Goal: Task Accomplishment & Management: Complete application form

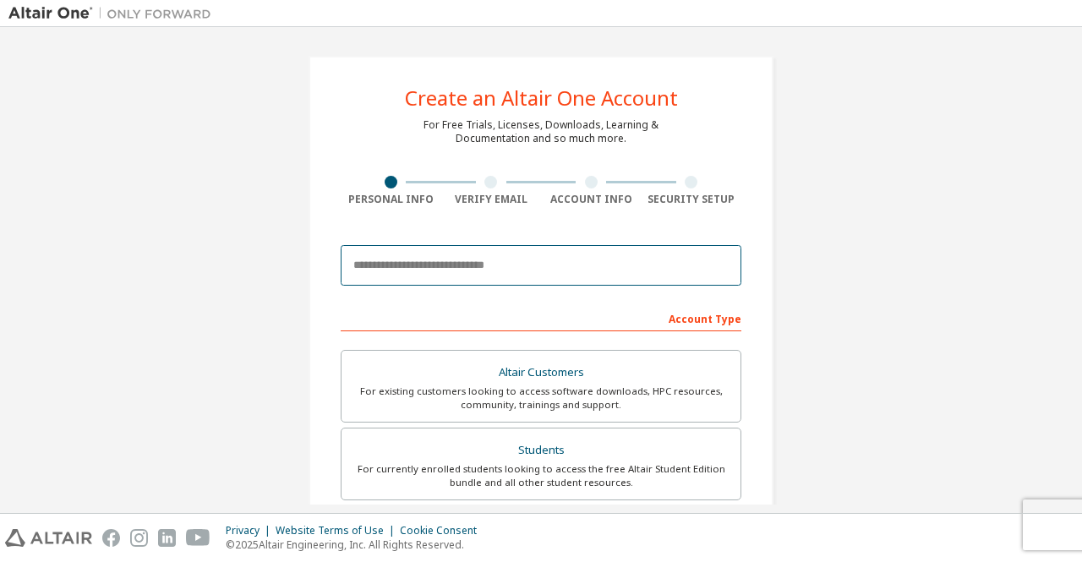
click at [403, 266] on input "email" at bounding box center [541, 265] width 401 height 41
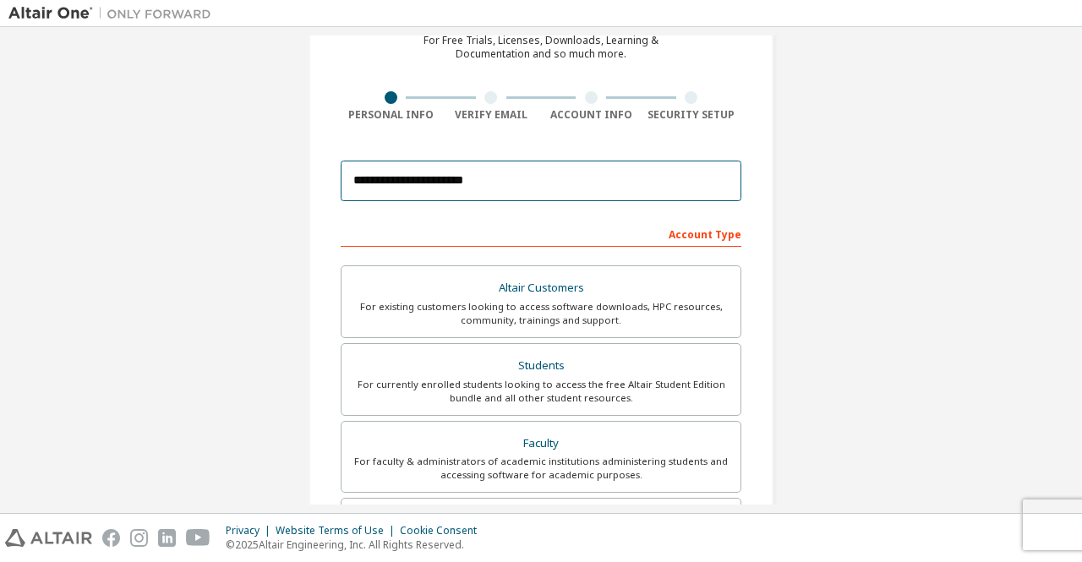
scroll to position [169, 0]
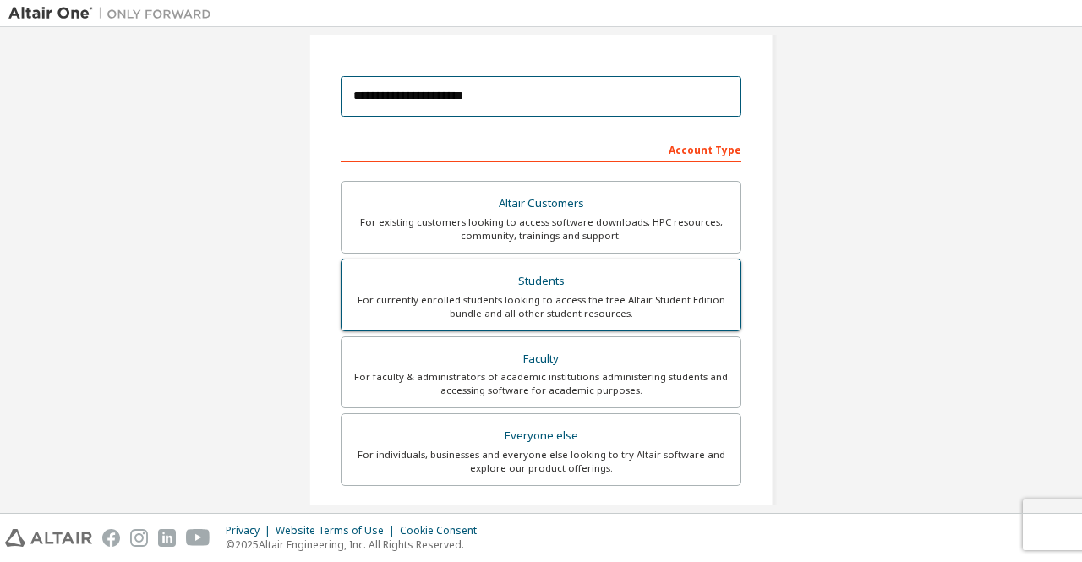
type input "**********"
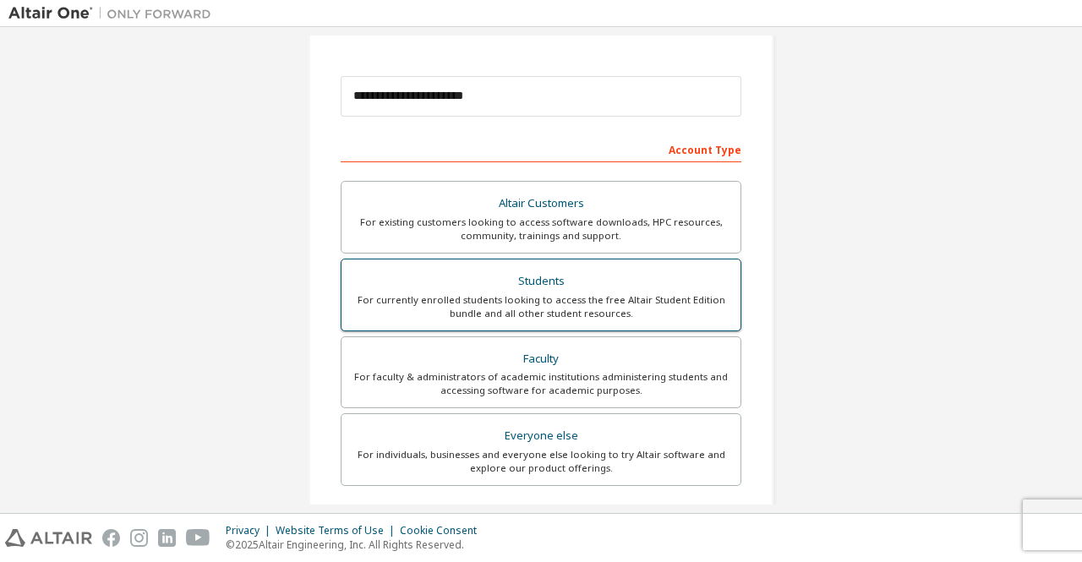
click at [457, 301] on div "For currently enrolled students looking to access the free Altair Student Editi…" at bounding box center [541, 306] width 379 height 27
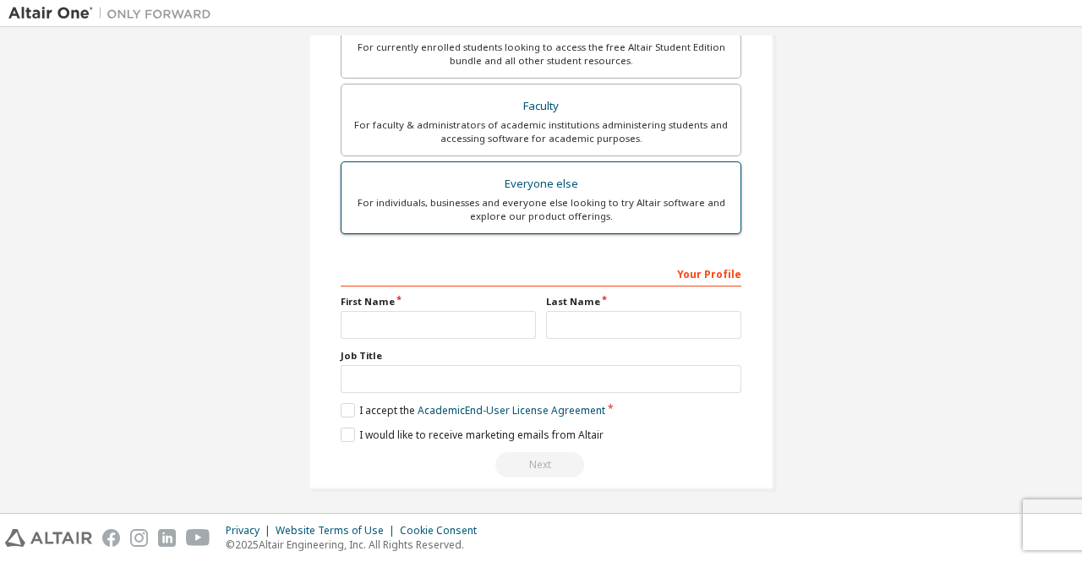
scroll to position [465, 0]
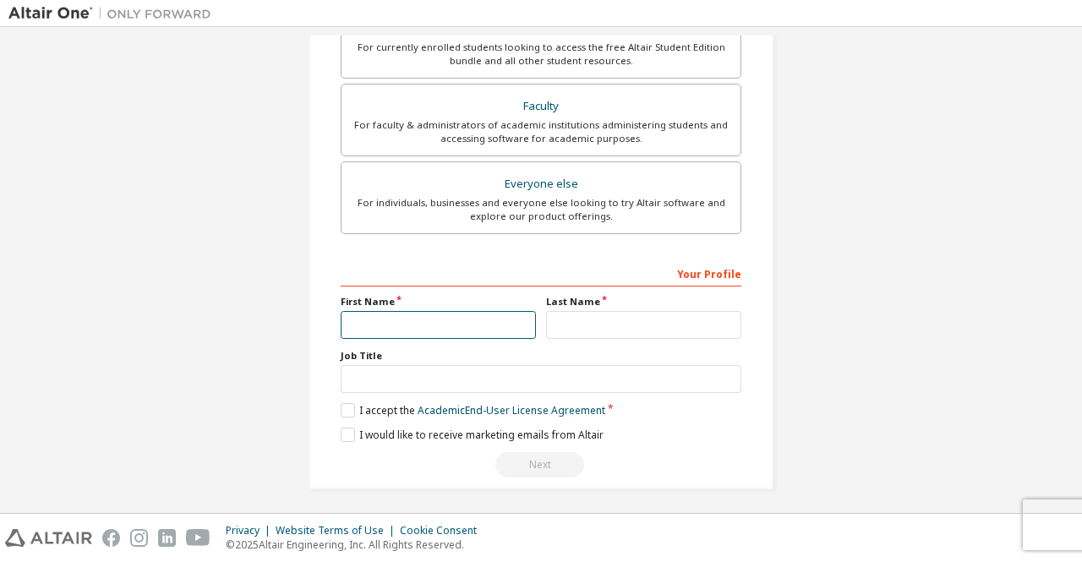
click at [402, 319] on input "text" at bounding box center [438, 325] width 195 height 28
type input "*******"
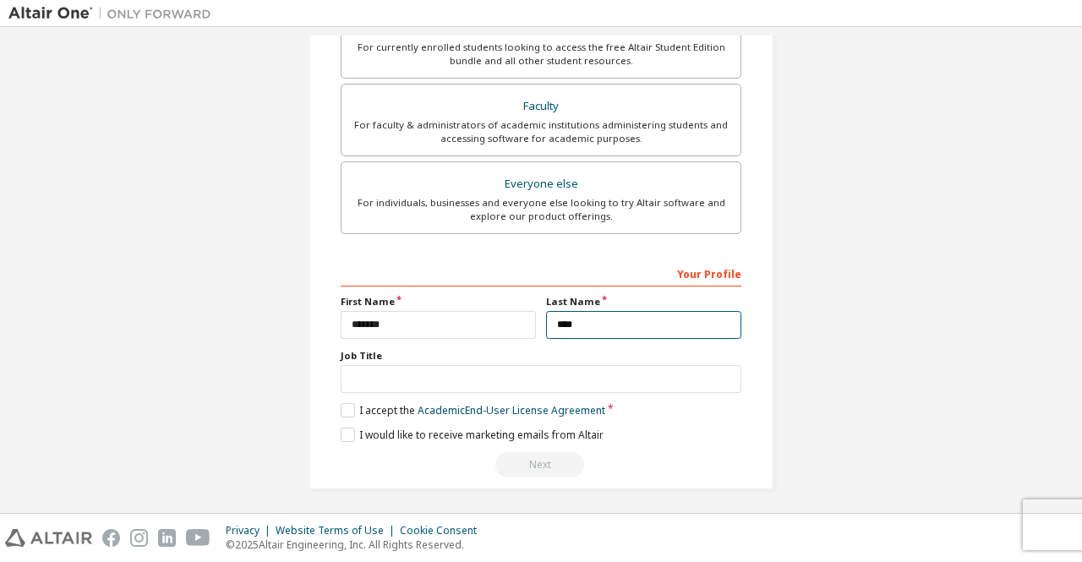
type input "****"
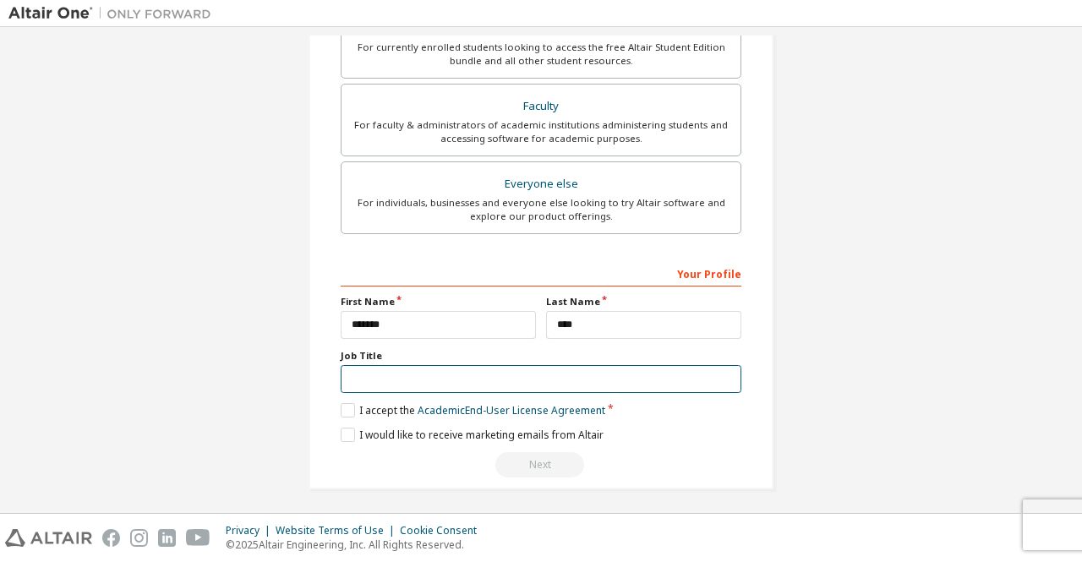
click at [403, 371] on input "text" at bounding box center [541, 379] width 401 height 28
type input "*******"
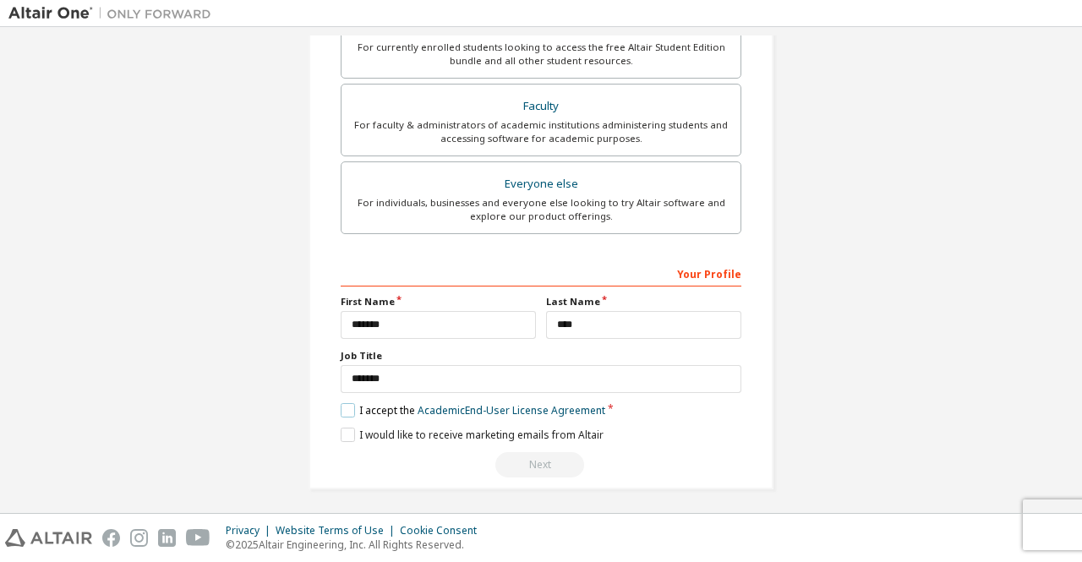
click at [341, 403] on label "I accept the Academic End-User License Agreement" at bounding box center [473, 410] width 265 height 14
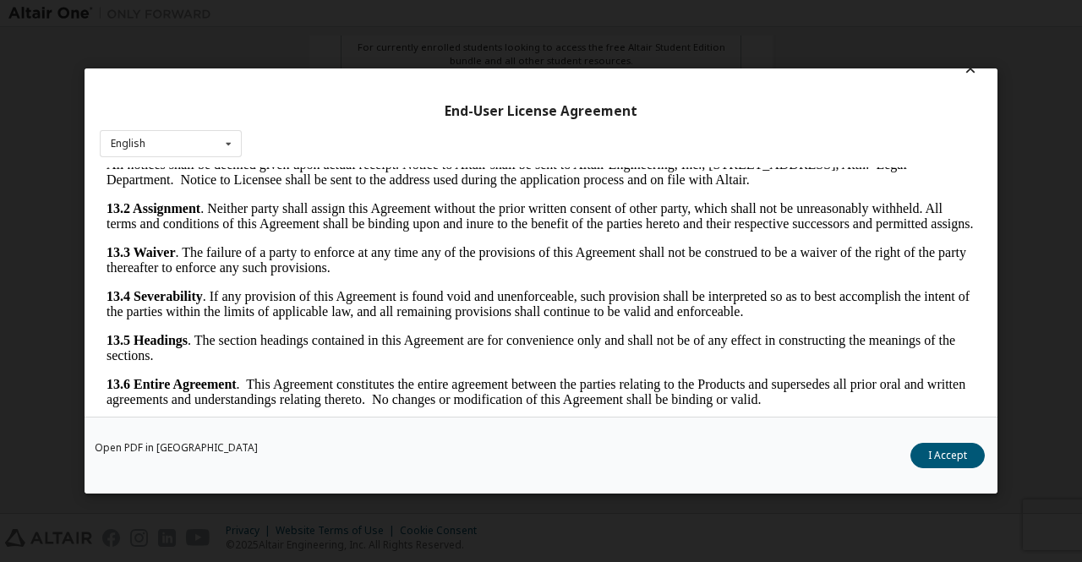
scroll to position [46, 0]
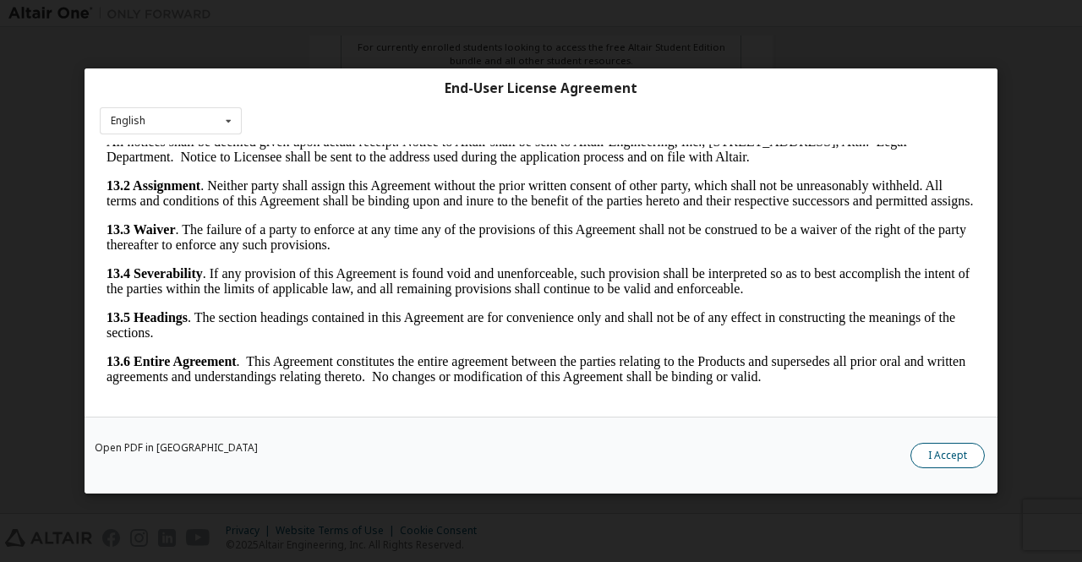
click at [937, 453] on button "I Accept" at bounding box center [948, 455] width 74 height 25
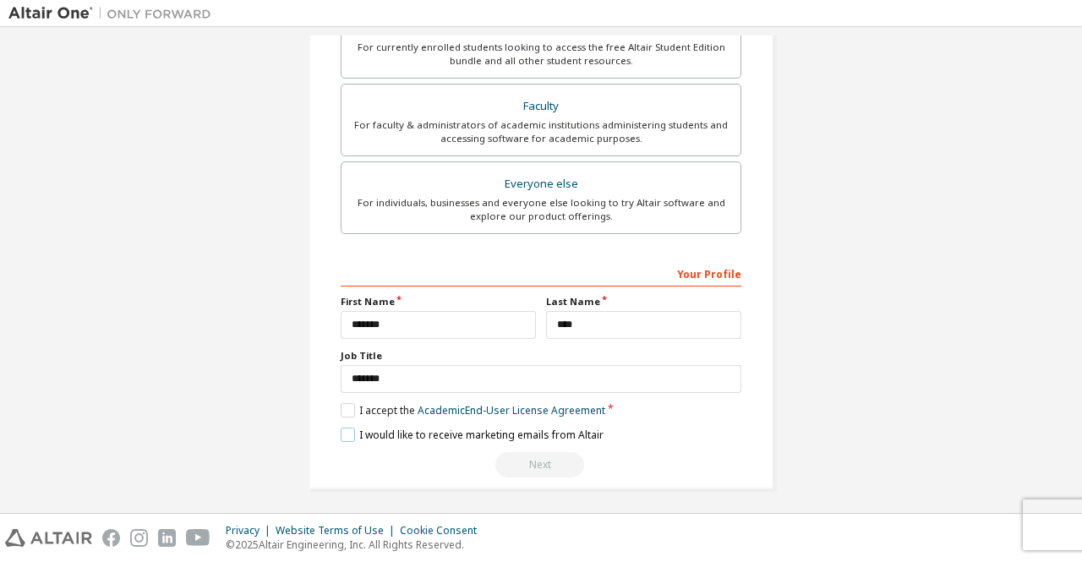
click at [347, 430] on label "I would like to receive marketing emails from Altair" at bounding box center [472, 435] width 263 height 14
click at [341, 430] on label "I would like to receive marketing emails from Altair" at bounding box center [472, 435] width 263 height 14
click at [548, 461] on div "Next" at bounding box center [541, 464] width 401 height 25
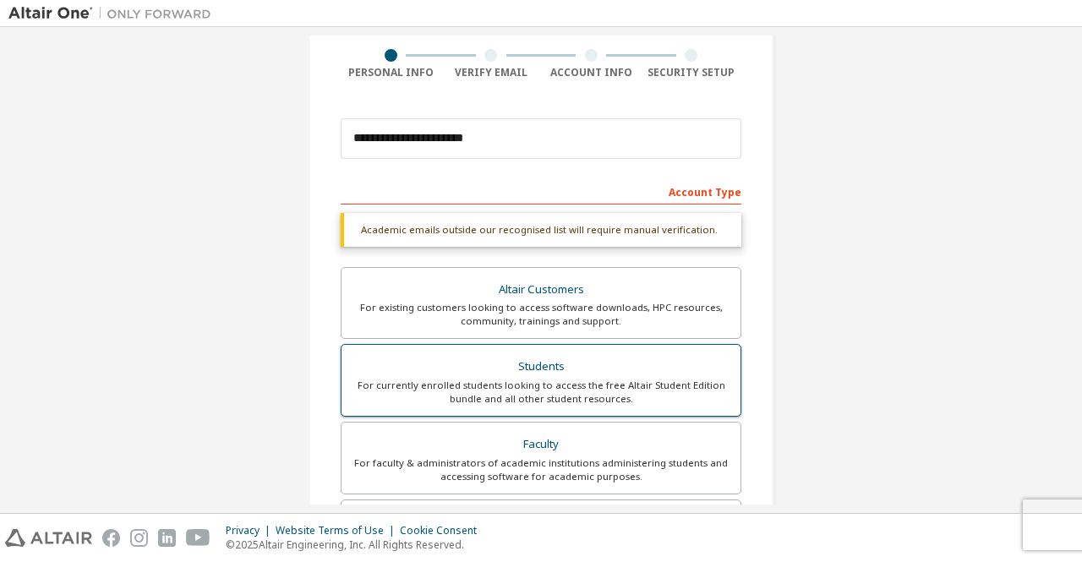
scroll to position [42, 0]
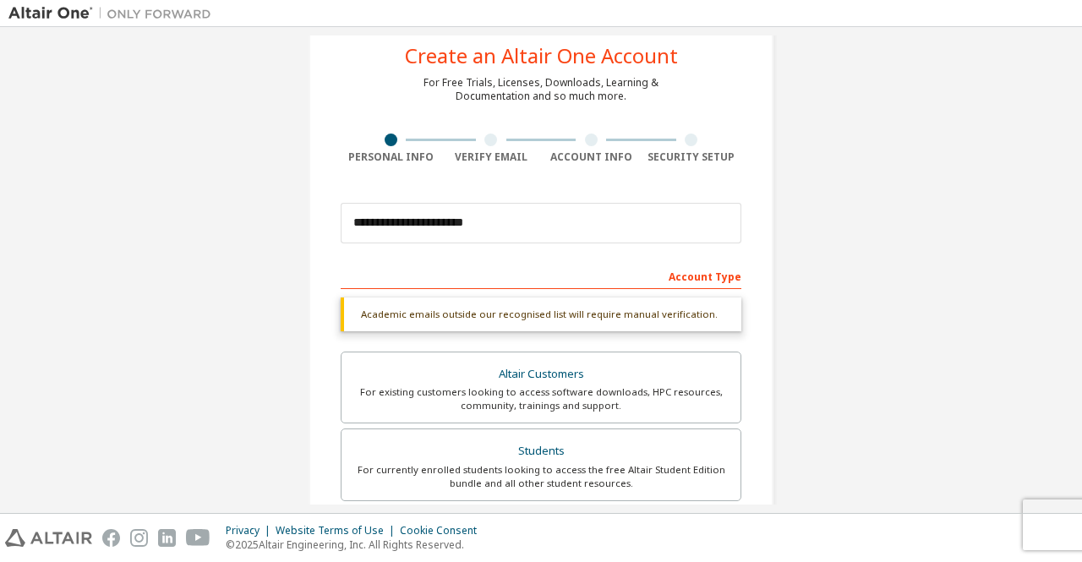
click at [556, 319] on div "Academic emails outside our recognised list will require manual verification." at bounding box center [541, 315] width 401 height 34
drag, startPoint x: 384, startPoint y: 312, endPoint x: 481, endPoint y: 321, distance: 97.7
click at [481, 321] on div "Academic emails outside our recognised list will require manual verification." at bounding box center [541, 315] width 401 height 34
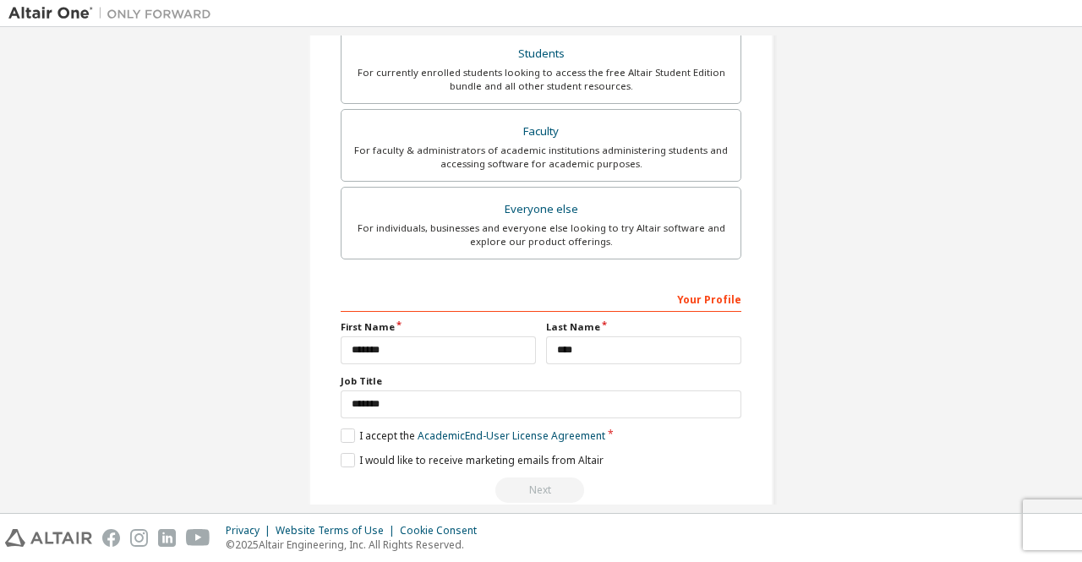
scroll to position [465, 0]
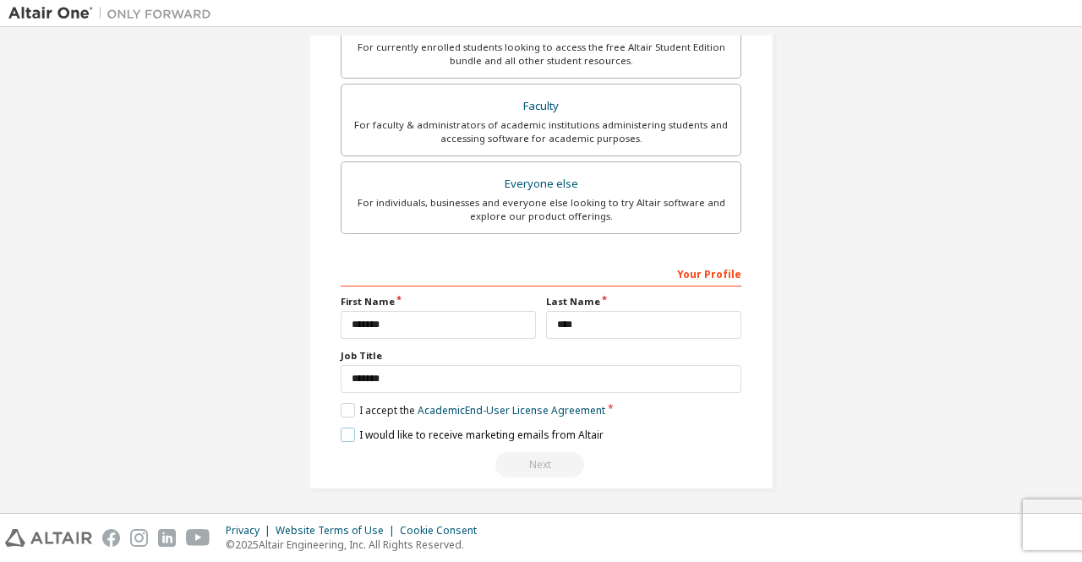
click at [342, 428] on label "I would like to receive marketing emails from Altair" at bounding box center [472, 435] width 263 height 14
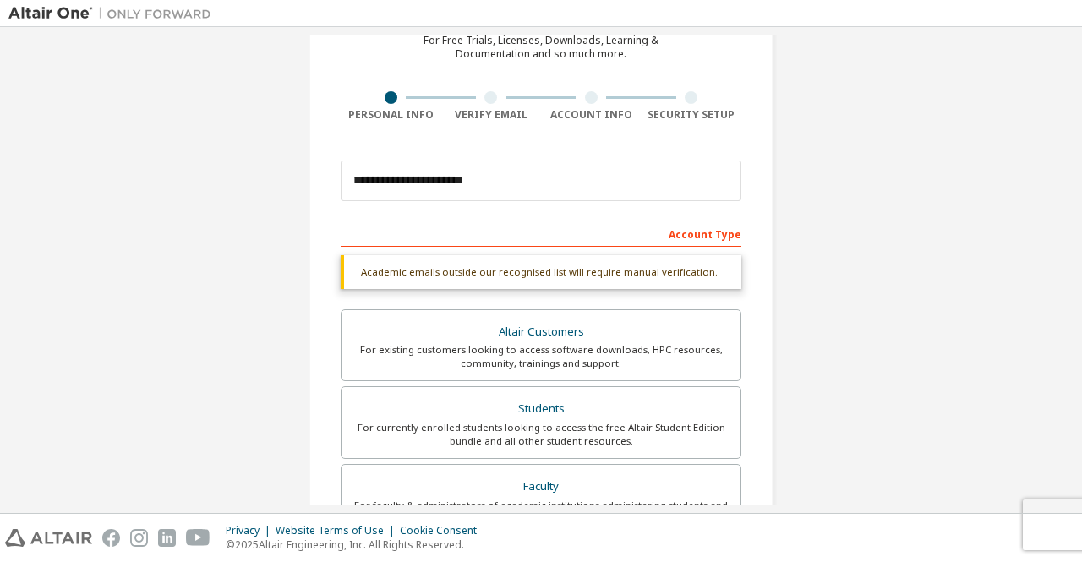
scroll to position [0, 0]
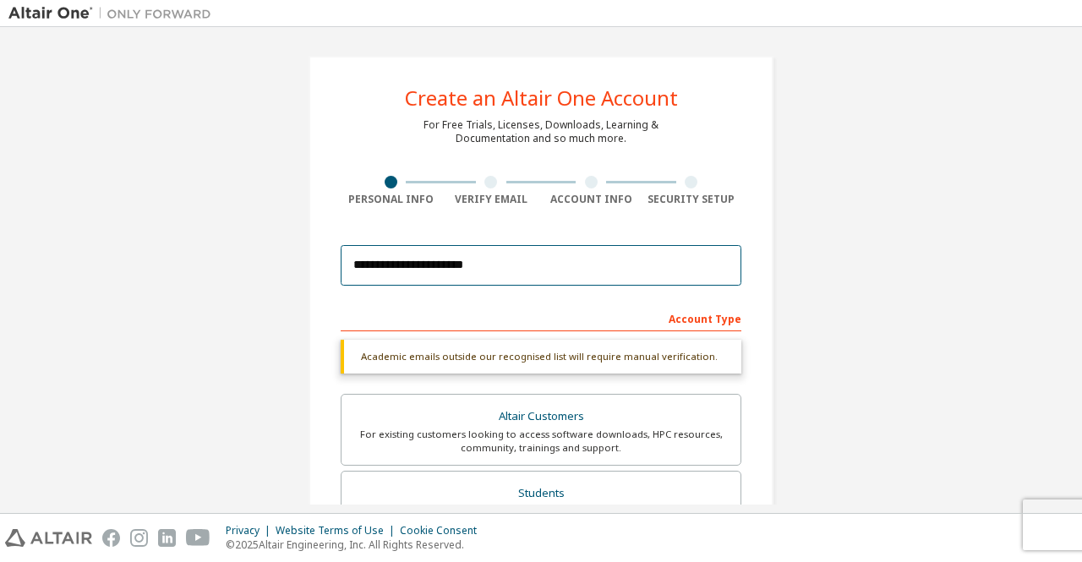
click at [488, 260] on input "**********" at bounding box center [541, 265] width 401 height 41
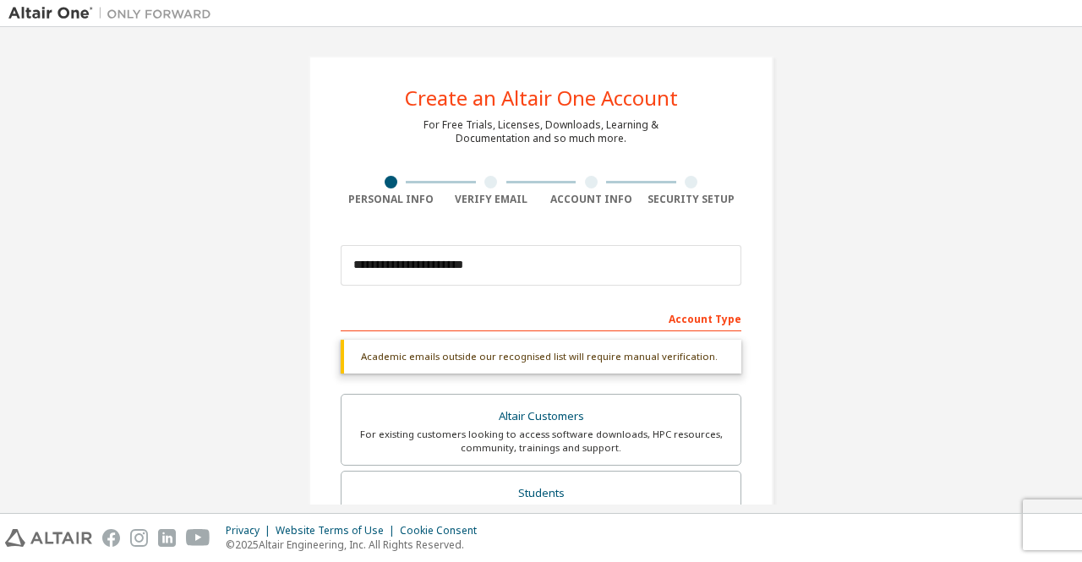
click at [441, 364] on div "Academic emails outside our recognised list will require manual verification." at bounding box center [541, 357] width 401 height 34
click at [441, 356] on div "Academic emails outside our recognised list will require manual verification." at bounding box center [541, 357] width 401 height 34
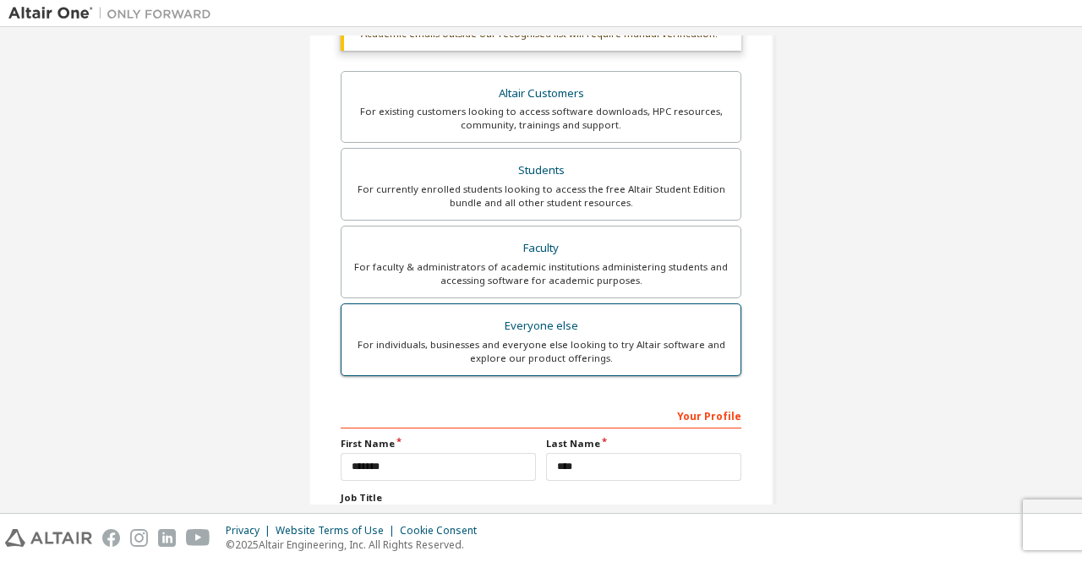
scroll to position [296, 0]
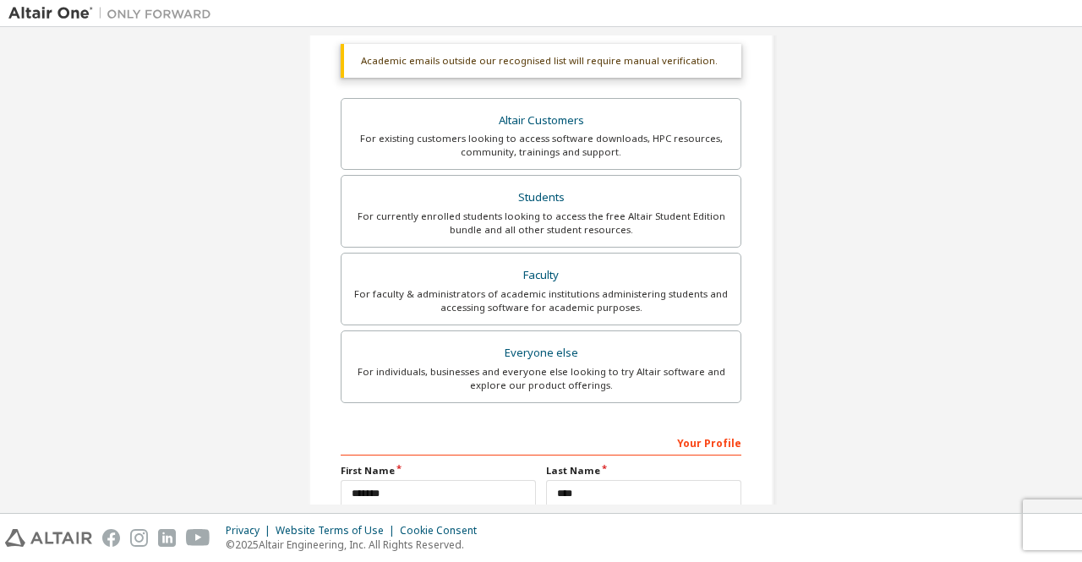
click at [695, 441] on div "Your Profile" at bounding box center [541, 442] width 401 height 27
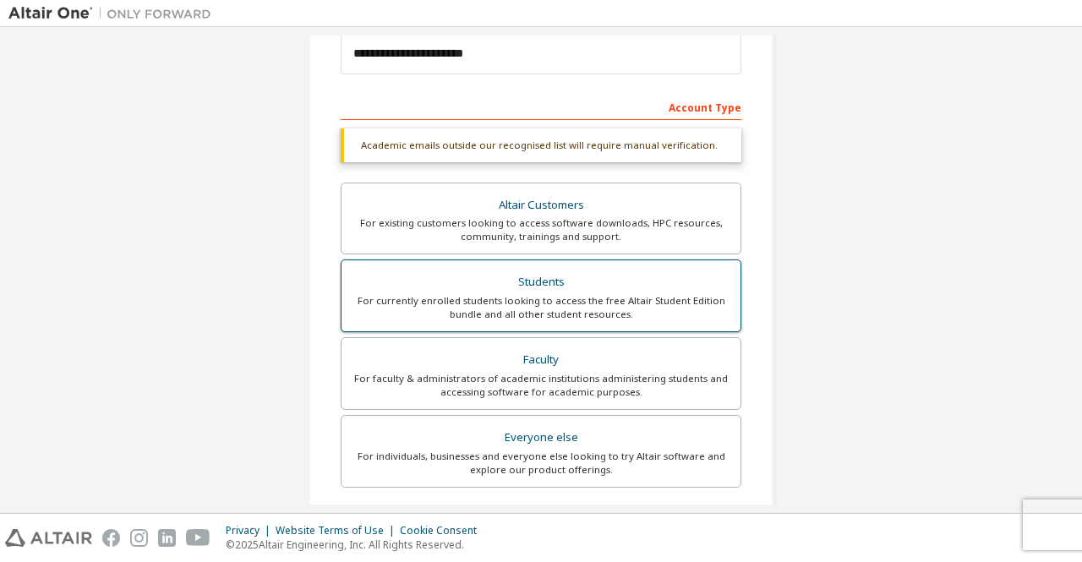
click at [533, 306] on div "For currently enrolled students looking to access the free Altair Student Editi…" at bounding box center [541, 307] width 379 height 27
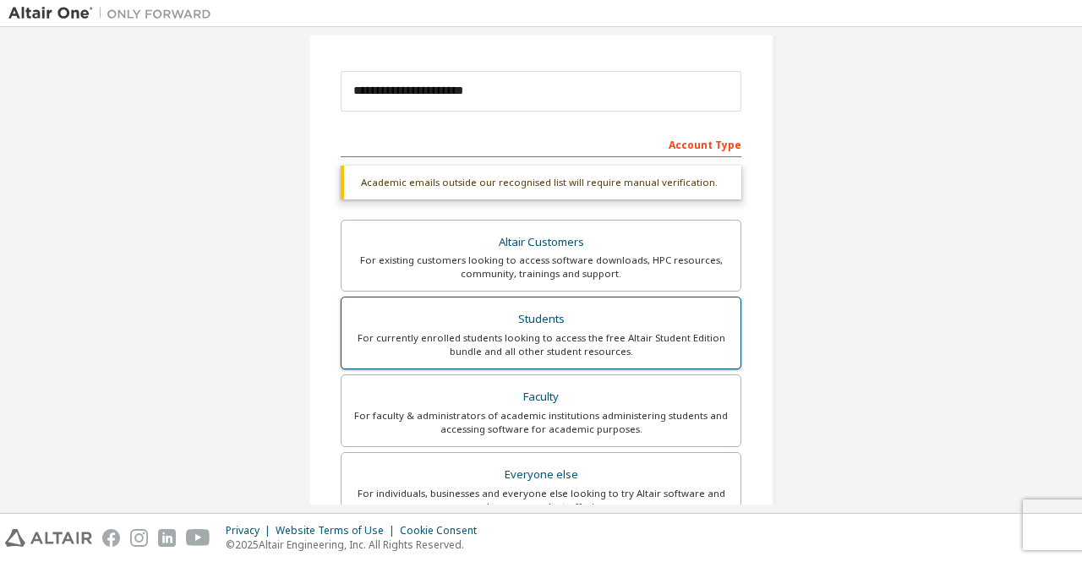
scroll to position [0, 0]
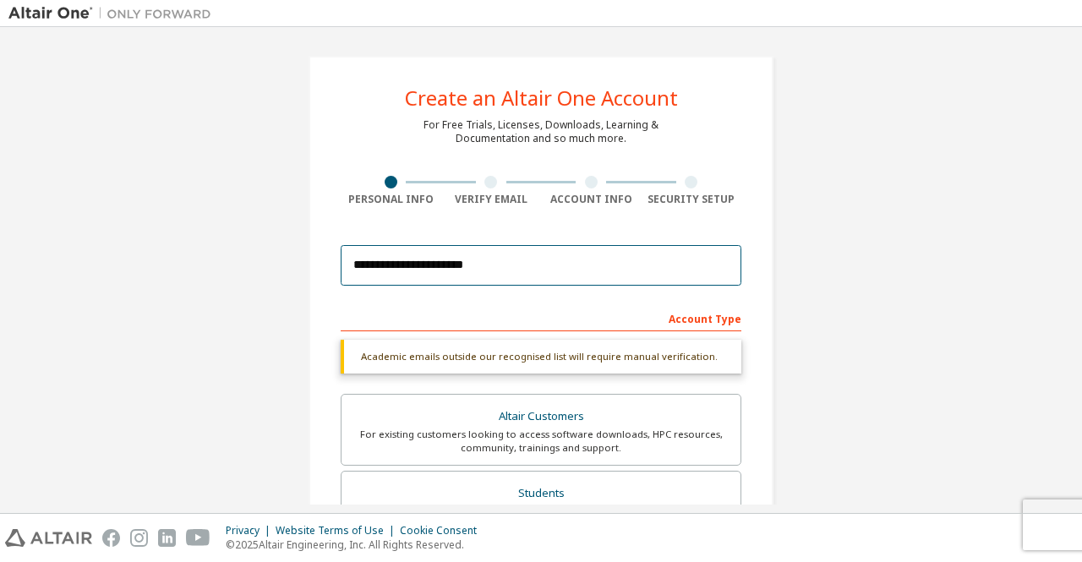
click at [509, 268] on input "**********" at bounding box center [541, 265] width 401 height 41
type input "*"
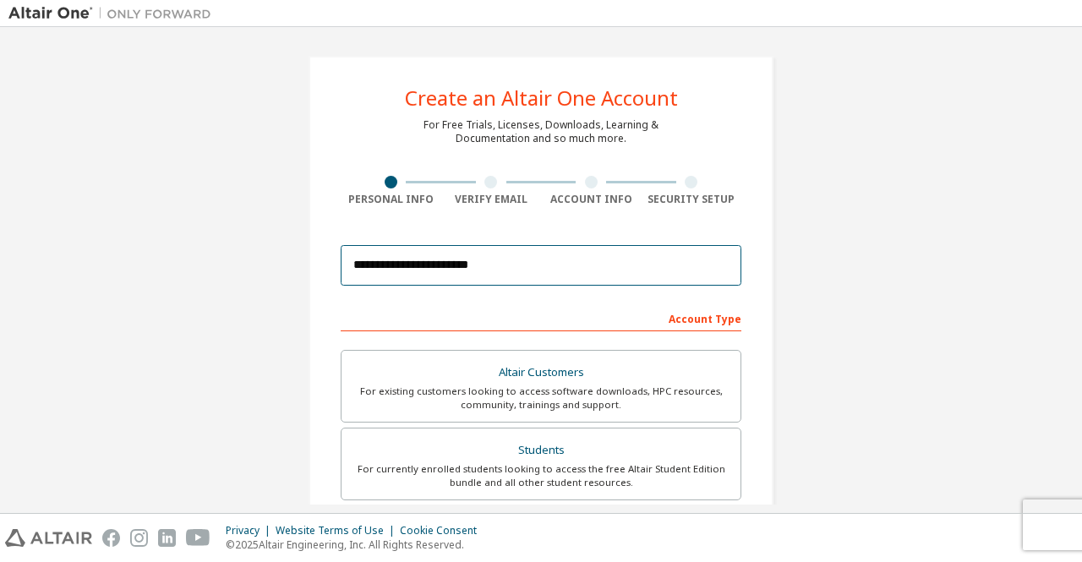
scroll to position [421, 0]
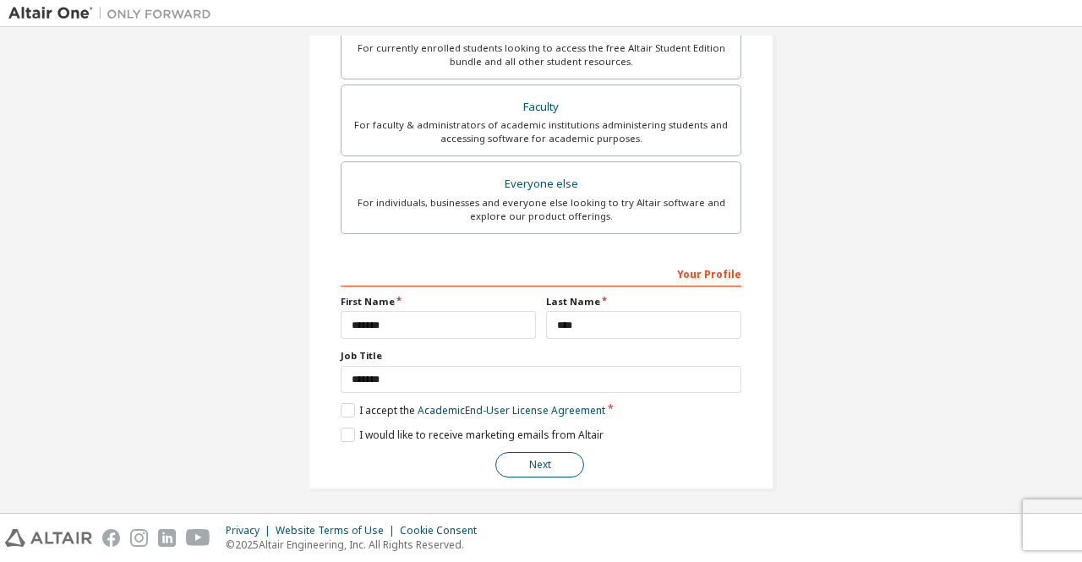
type input "**********"
click at [543, 461] on button "Next" at bounding box center [540, 464] width 89 height 25
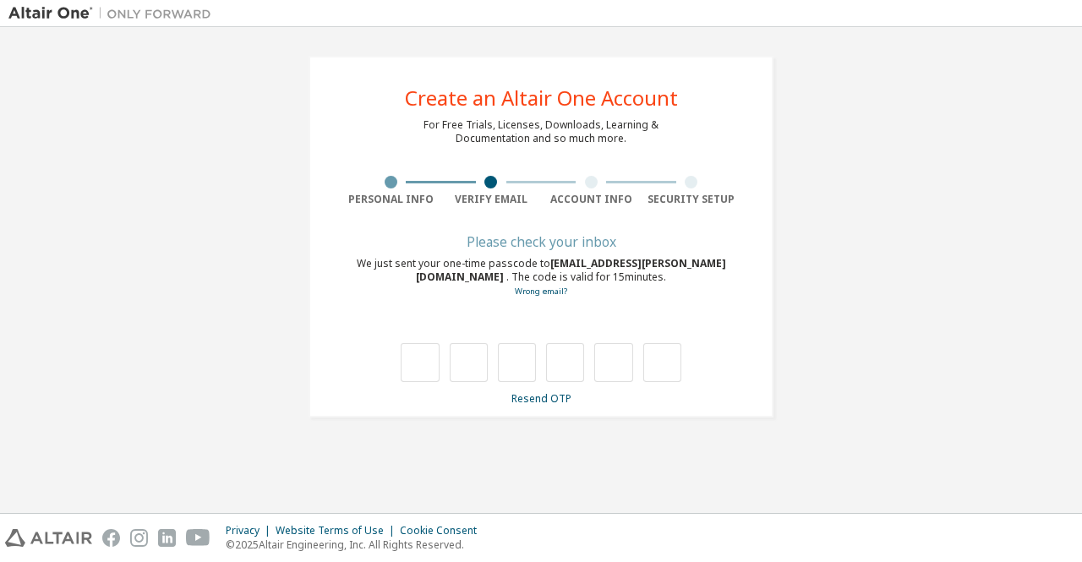
scroll to position [0, 0]
type input "*"
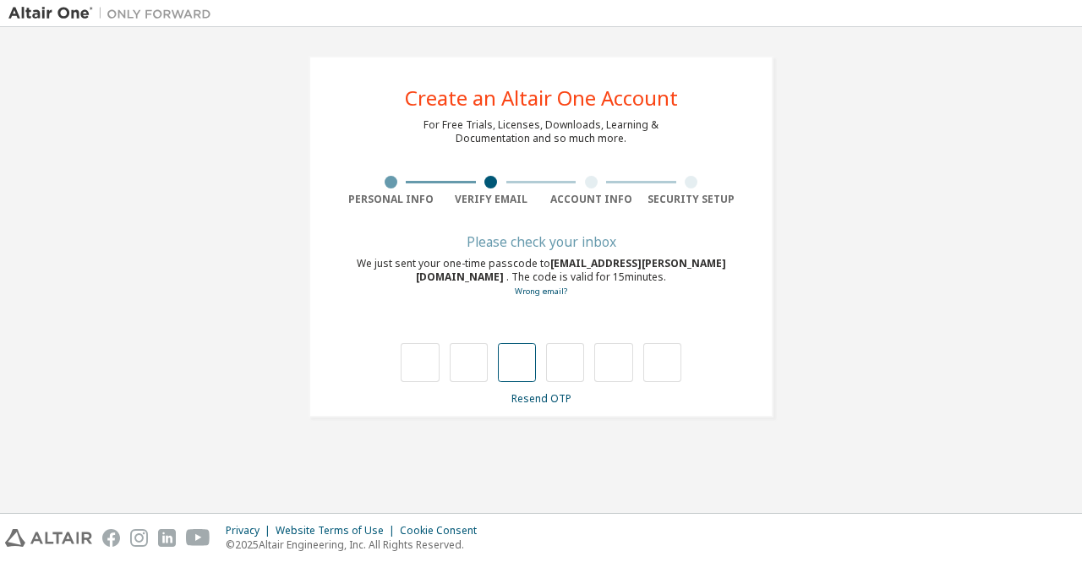
type input "*"
